Goal: Transaction & Acquisition: Purchase product/service

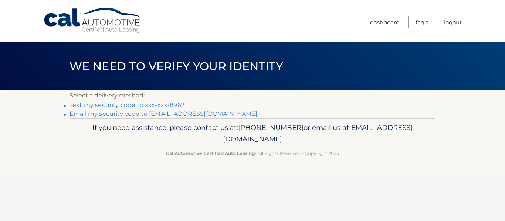
click at [129, 106] on link "Text my security code to xxx-xxx-8962" at bounding box center [126, 105] width 115 height 7
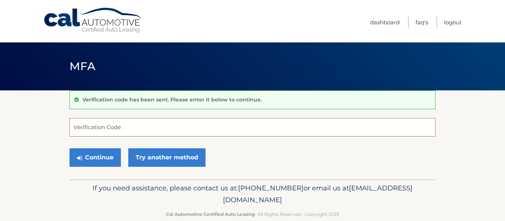
click at [108, 128] on input "Verification Code" at bounding box center [252, 127] width 366 height 18
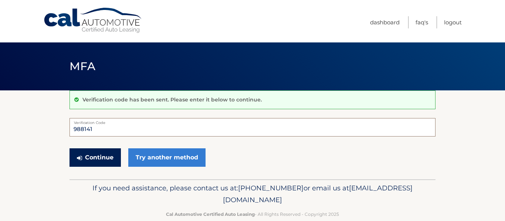
type input "988141"
click at [109, 157] on button "Continue" at bounding box center [94, 158] width 51 height 18
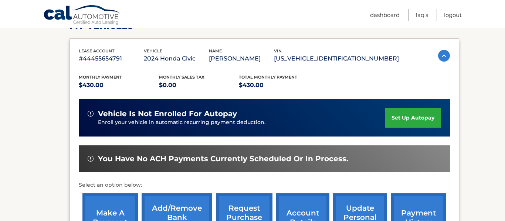
scroll to position [123, 0]
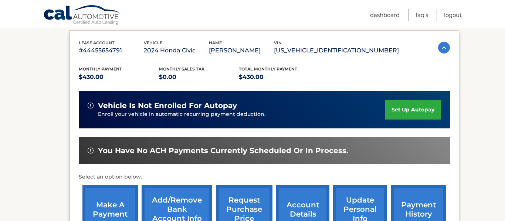
click at [109, 206] on link "make a payment" at bounding box center [109, 210] width 55 height 48
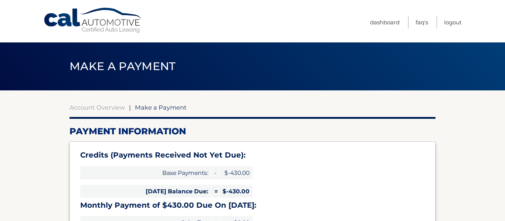
select select "ODBiNmIzZDItNjkyOC00YjVhLTgxMmQtOGI1OWU0Y2E4Nzlk"
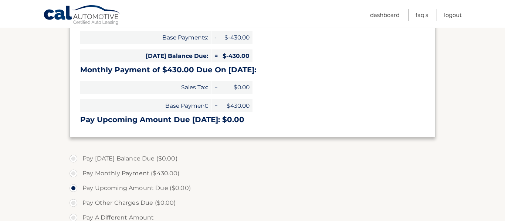
scroll to position [136, 0]
click at [73, 173] on label "Pay Monthly Payment ($430.00)" at bounding box center [252, 173] width 366 height 15
click at [73, 173] on input "Pay Monthly Payment ($430.00)" at bounding box center [75, 172] width 7 height 12
radio input "true"
type input "430.00"
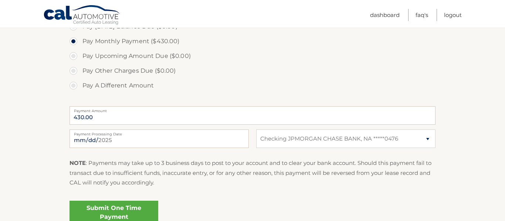
scroll to position [268, 0]
click at [96, 141] on input "2025-08-31" at bounding box center [158, 138] width 179 height 18
type input "2025-09-30"
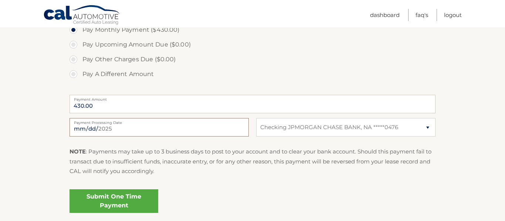
scroll to position [280, 0]
click at [95, 201] on link "Submit One Time Payment" at bounding box center [113, 201] width 89 height 24
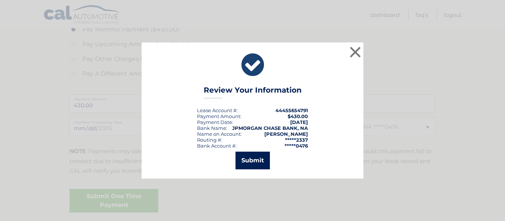
click at [256, 159] on button "Submit" at bounding box center [252, 161] width 34 height 18
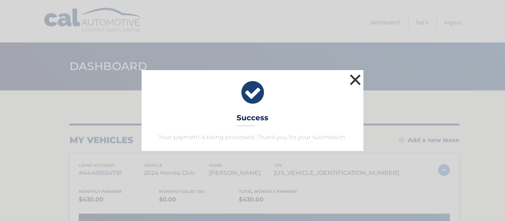
click at [354, 78] on button "×" at bounding box center [355, 79] width 15 height 15
